Goal: Check status: Check status

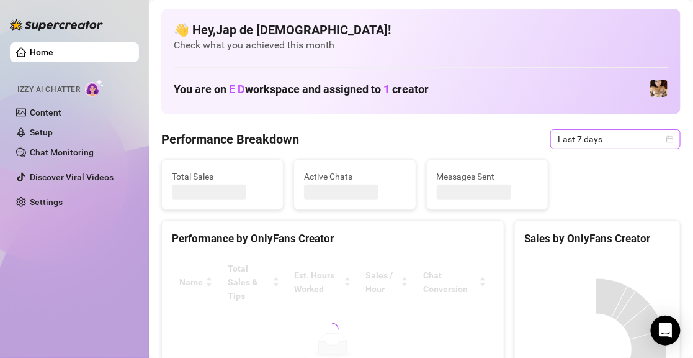
click at [558, 139] on span "Last 7 days" at bounding box center [615, 139] width 115 height 19
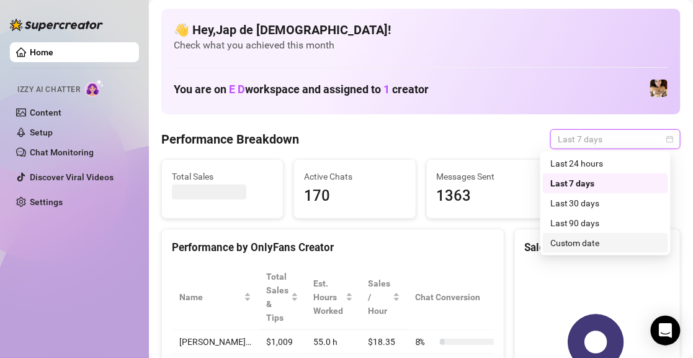
click at [587, 237] on div "Custom date" at bounding box center [606, 243] width 111 height 14
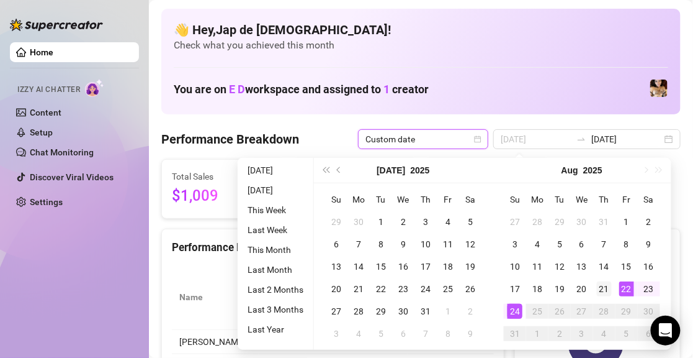
type input "[DATE]"
click at [608, 284] on div "21" at bounding box center [604, 288] width 15 height 15
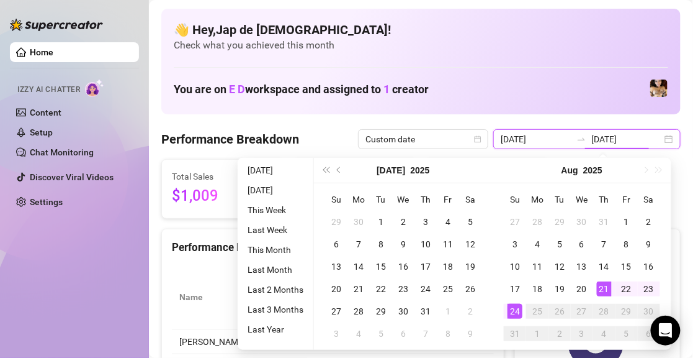
type input "[DATE]"
click at [511, 309] on div "24" at bounding box center [515, 311] width 15 height 15
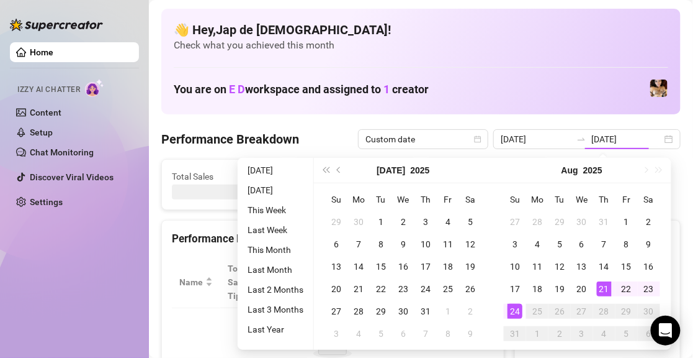
type input "[DATE]"
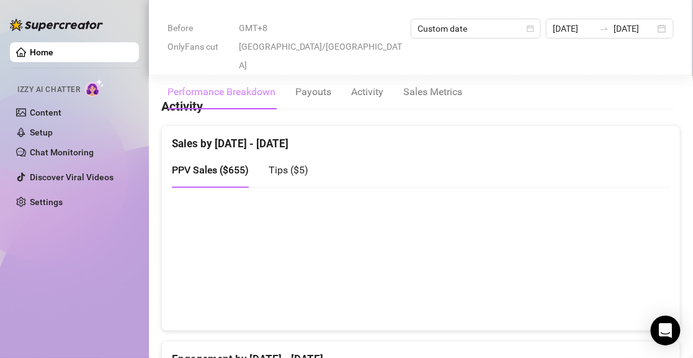
scroll to position [621, 0]
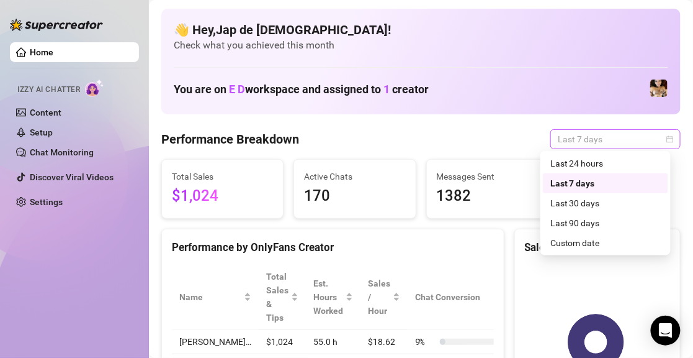
click at [596, 138] on span "Last 7 days" at bounding box center [615, 139] width 115 height 19
click at [585, 242] on div "Custom date" at bounding box center [606, 243] width 111 height 14
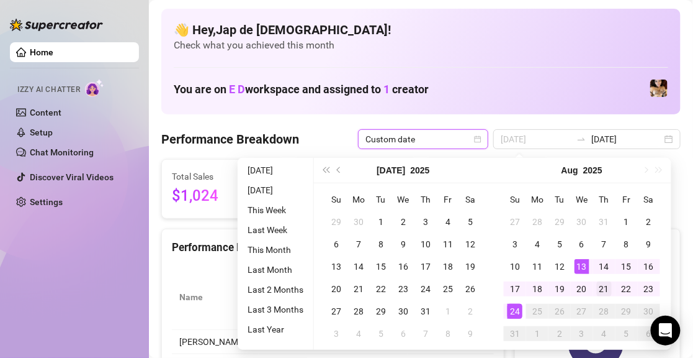
type input "[DATE]"
click at [605, 284] on div "21" at bounding box center [604, 288] width 15 height 15
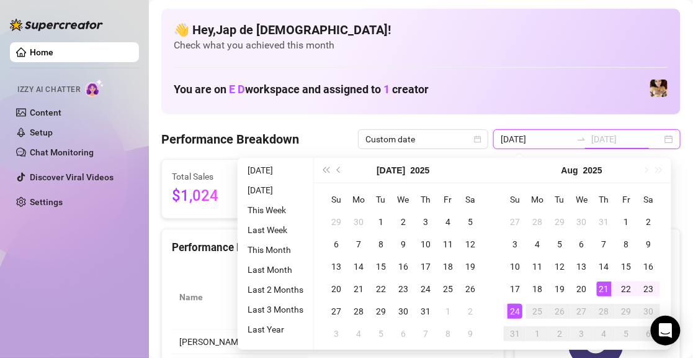
type input "[DATE]"
click at [513, 305] on div "24" at bounding box center [515, 311] width 15 height 15
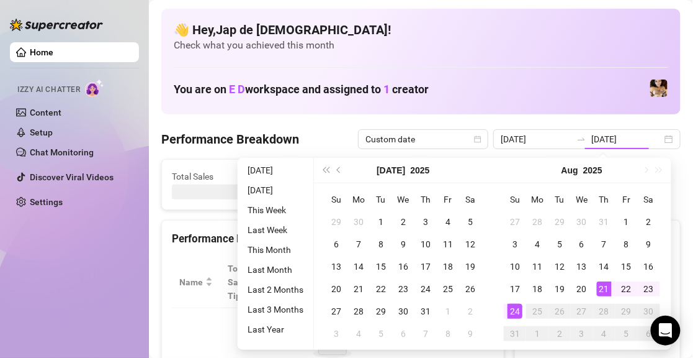
type input "[DATE]"
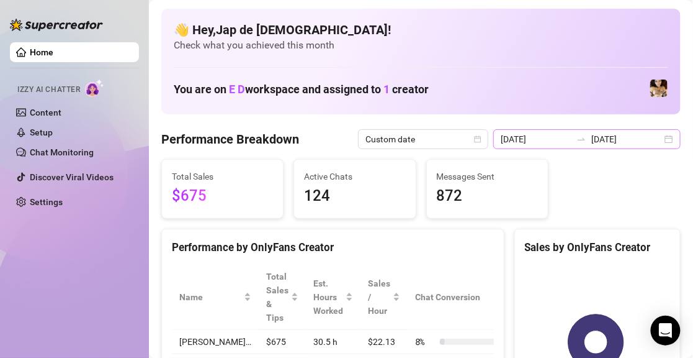
click at [577, 137] on icon "swap-right" at bounding box center [582, 139] width 10 height 10
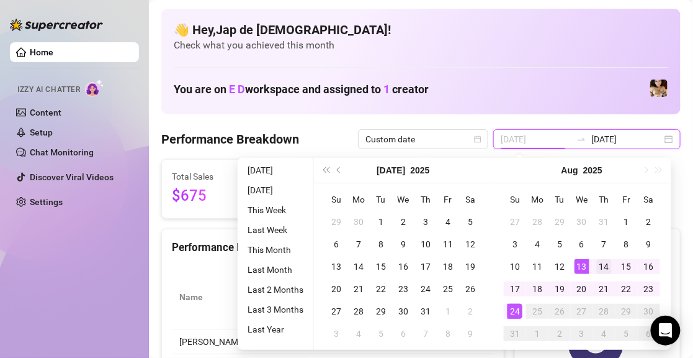
type input "[DATE]"
click at [603, 264] on div "14" at bounding box center [604, 266] width 15 height 15
type input "[DATE]"
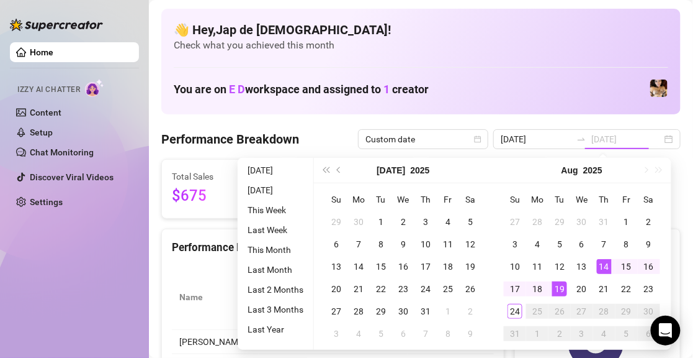
click at [562, 286] on div "19" at bounding box center [560, 288] width 15 height 15
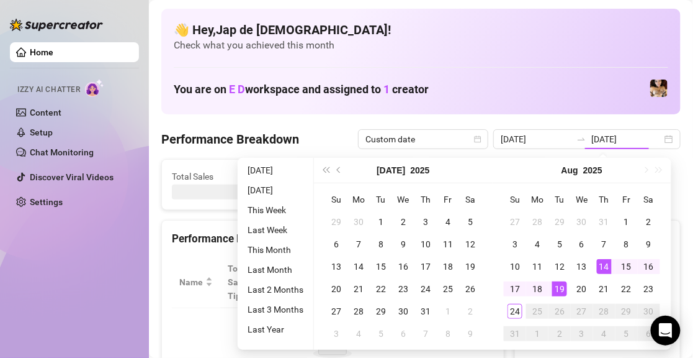
type input "[DATE]"
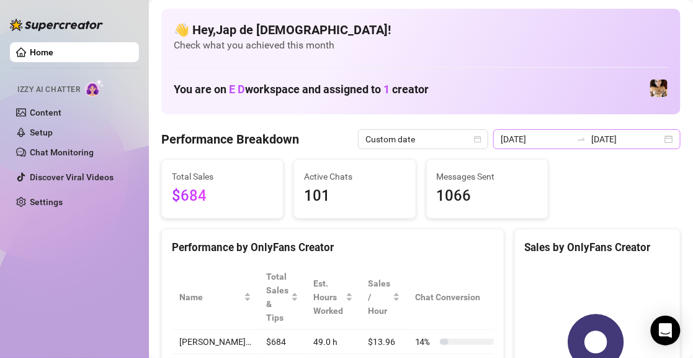
click at [587, 137] on div at bounding box center [582, 139] width 20 height 10
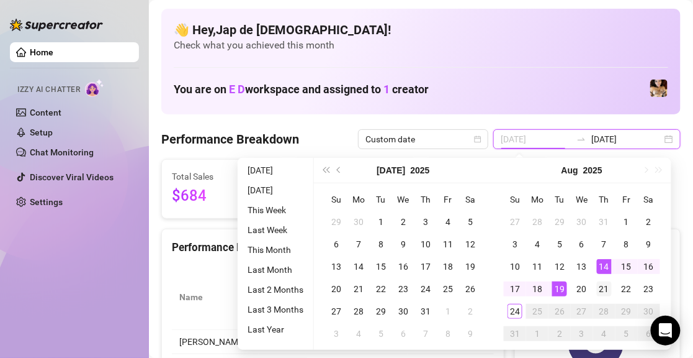
type input "[DATE]"
click at [605, 291] on div "21" at bounding box center [604, 288] width 15 height 15
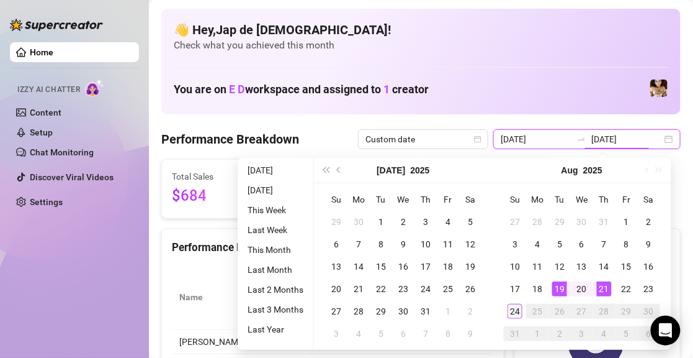
type input "[DATE]"
click at [515, 312] on div "24" at bounding box center [515, 311] width 15 height 15
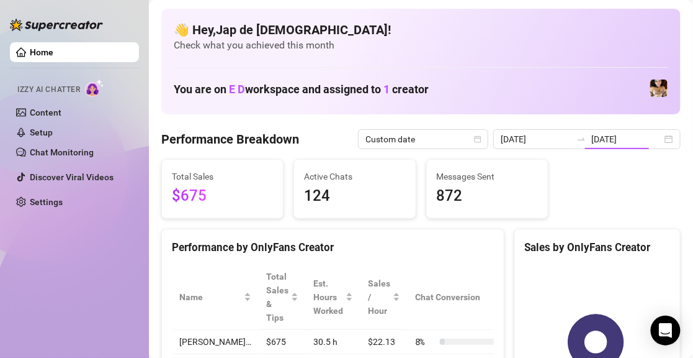
type input "[DATE]"
